Goal: Transaction & Acquisition: Purchase product/service

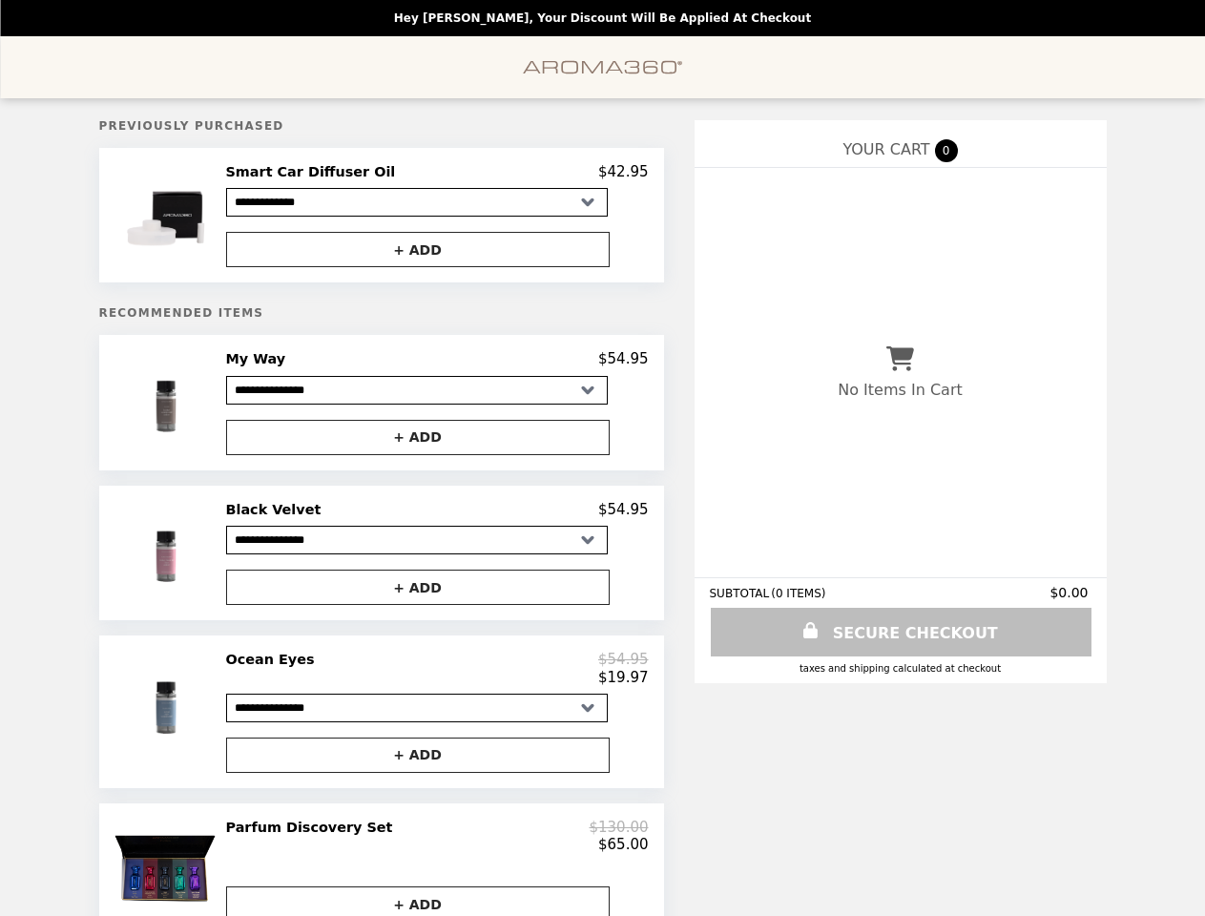
select select "**********"
click at [190, 218] on img at bounding box center [167, 215] width 109 height 104
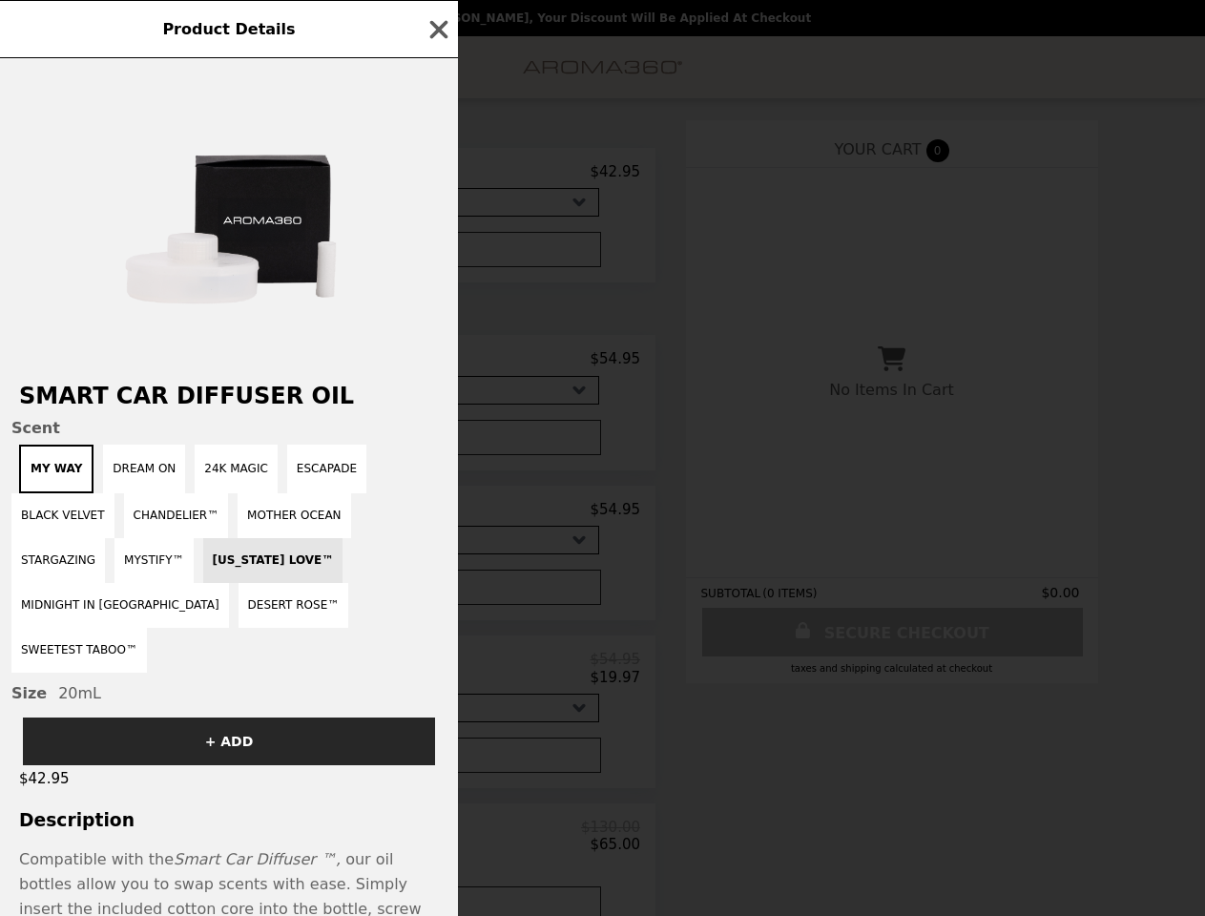
click at [437, 175] on div "Product Details Smart Car Diffuser Oil Scent My Way Dream On 24K Magic Escapade…" at bounding box center [602, 458] width 1205 height 916
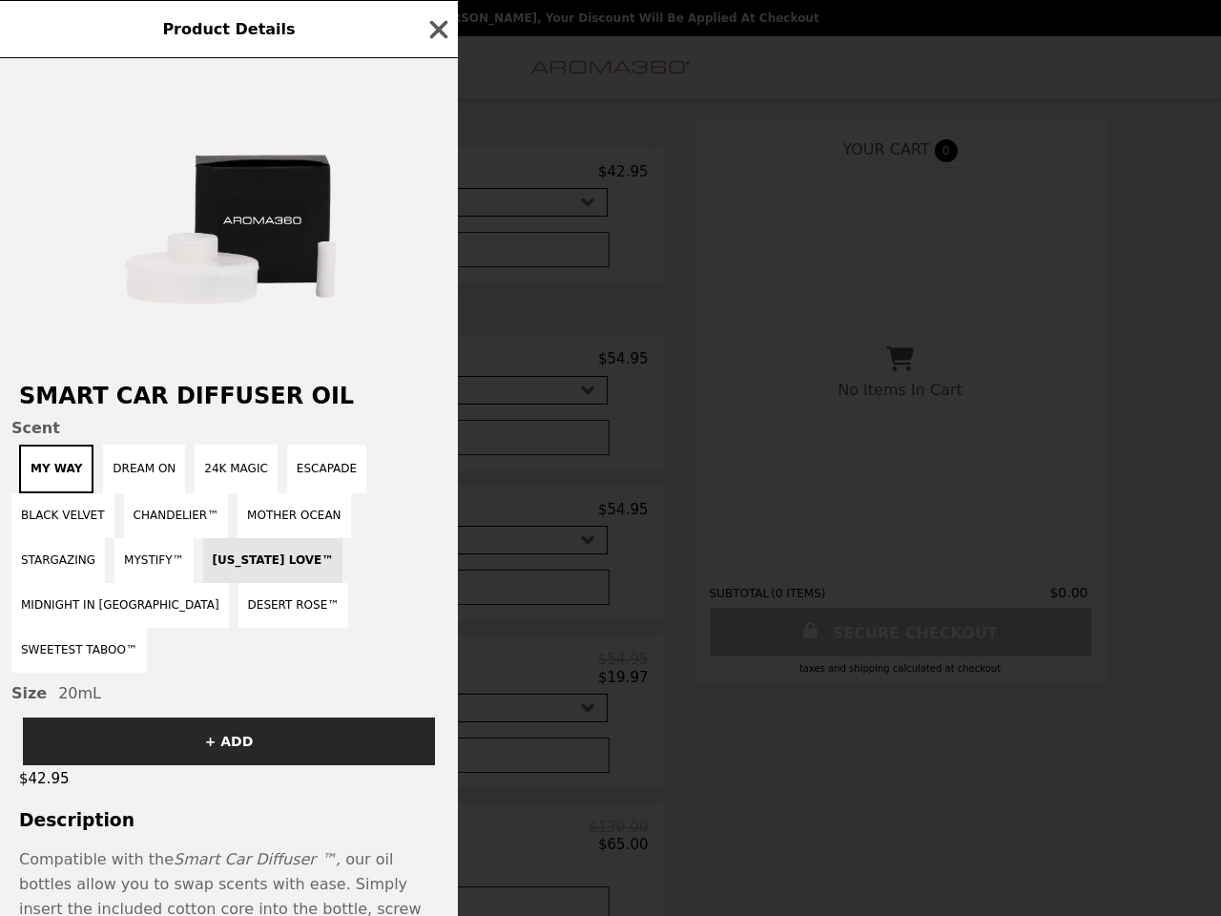
click at [437, 253] on div at bounding box center [229, 210] width 458 height 305
click at [190, 408] on h2 "Smart Car Diffuser Oil" at bounding box center [229, 396] width 458 height 27
click at [437, 365] on div "Product Details Smart Car Diffuser Oil Scent My Way Dream On 24K Magic Escapade…" at bounding box center [610, 458] width 1221 height 916
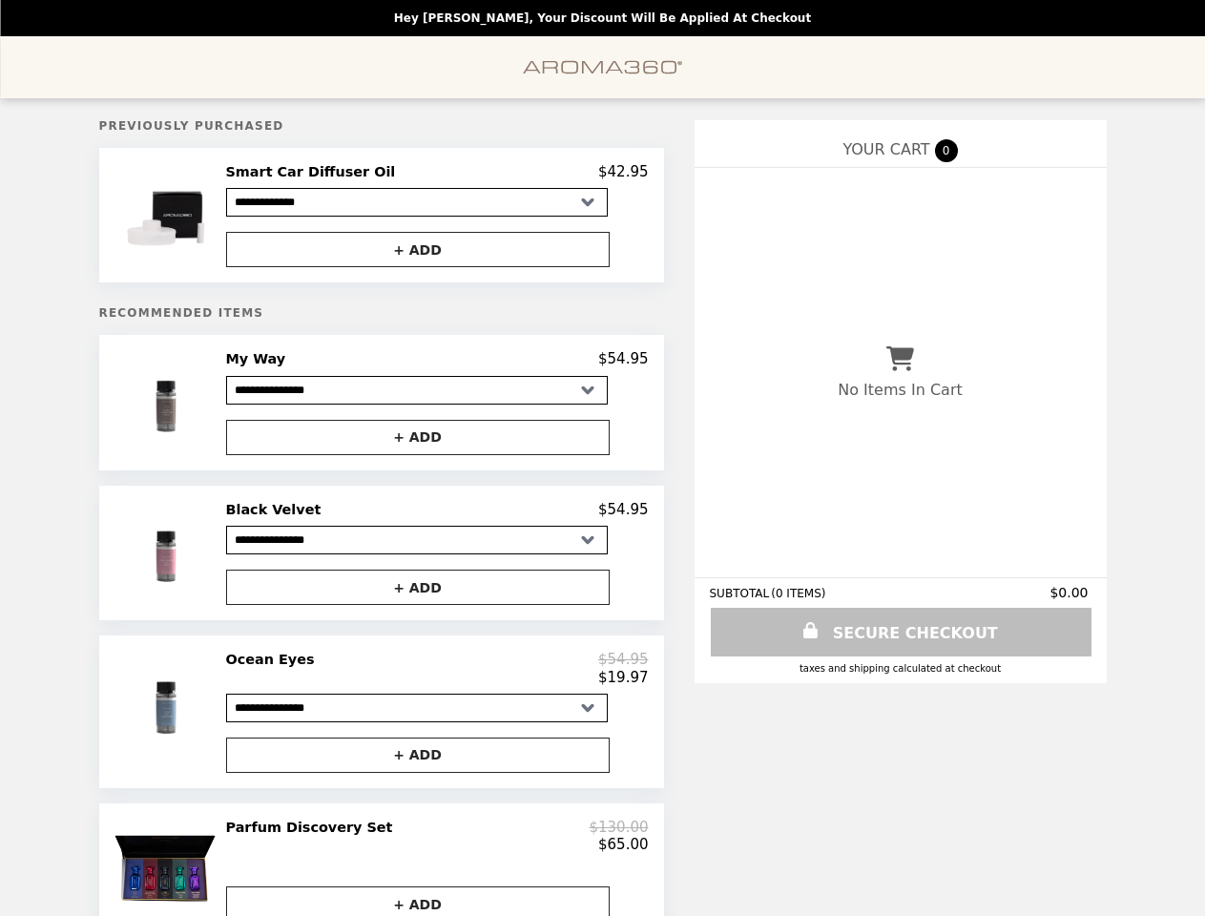
click at [190, 560] on img at bounding box center [167, 553] width 109 height 104
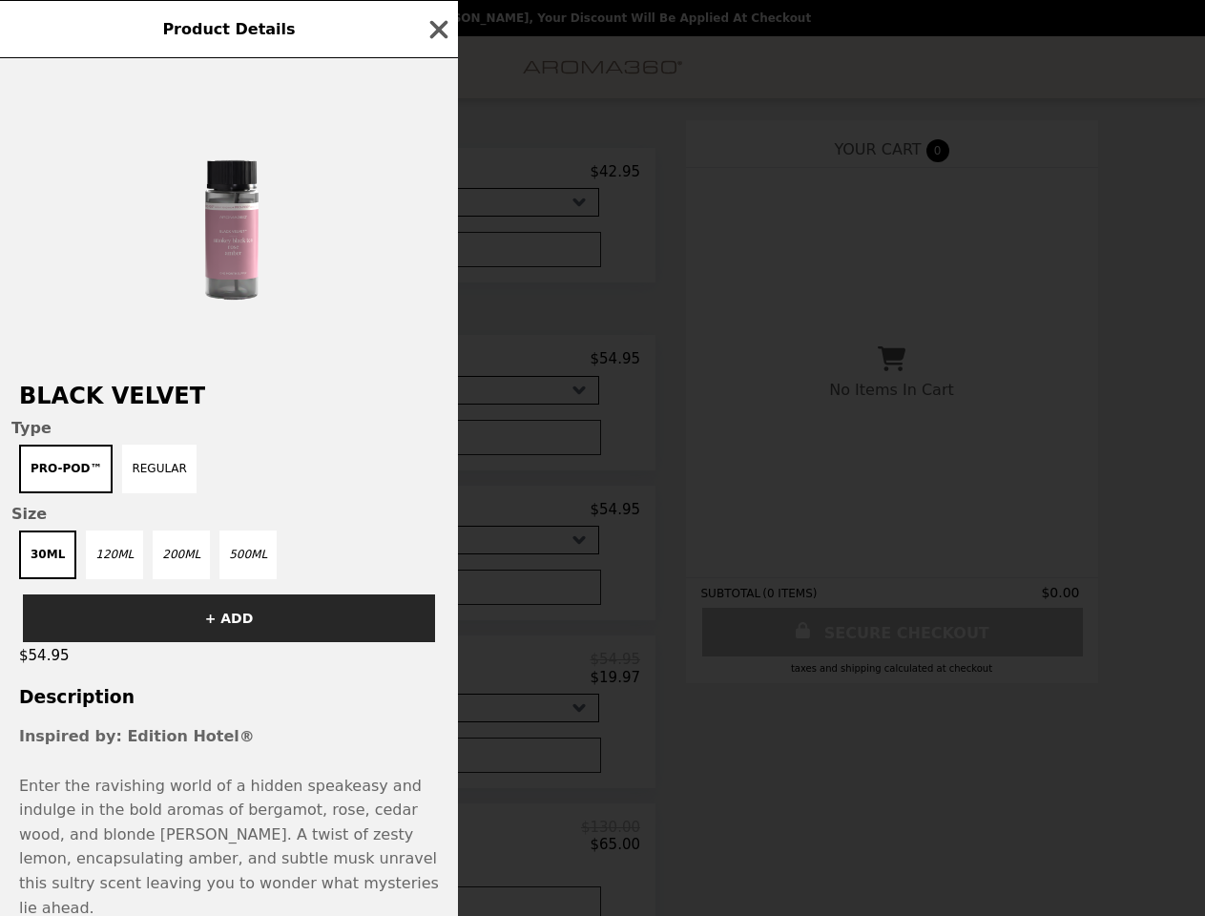
click at [437, 517] on div "Product Details Black Velvet Type Pro-Pod™ Regular Size 30mL 120mL 200mL 500mL …" at bounding box center [602, 458] width 1205 height 916
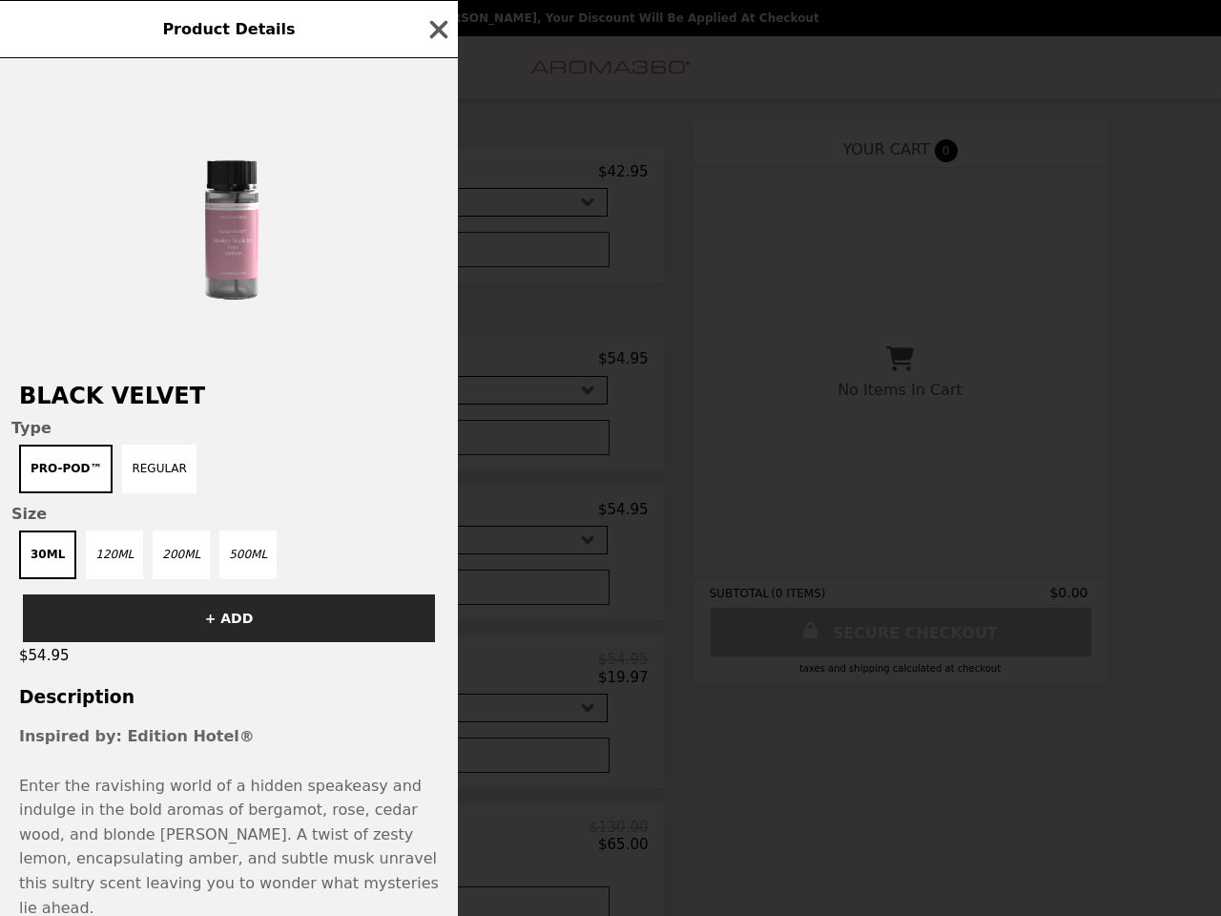
click at [437, 595] on div "+ ADD" at bounding box center [229, 610] width 458 height 63
click at [190, 721] on div "Product Details Black Velvet Type Pro-Pod™ Regular Size 30mL 120mL 200mL 500mL …" at bounding box center [610, 458] width 1221 height 916
